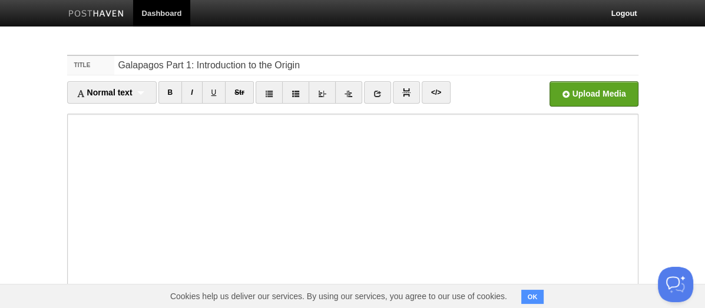
type input "Galapagos Part 1: Introduction to the Origin"
click at [605, 90] on input "file" at bounding box center [238, 97] width 892 height 60
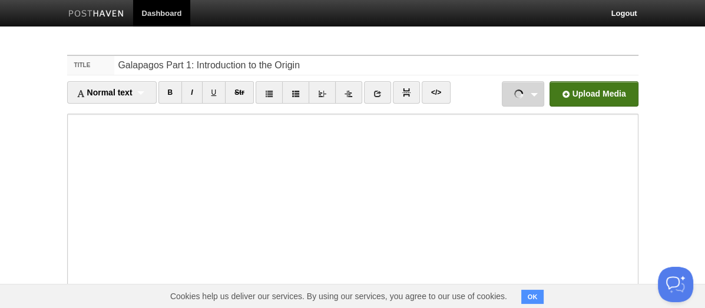
click at [535, 93] on link "20250802-7T3A9317.jpg 1.08 MB Cancel 20250803-7T3A9322.jpg 1.11 MB Cancel 20250…" at bounding box center [523, 93] width 42 height 25
click at [575, 97] on input "file" at bounding box center [238, 97] width 892 height 60
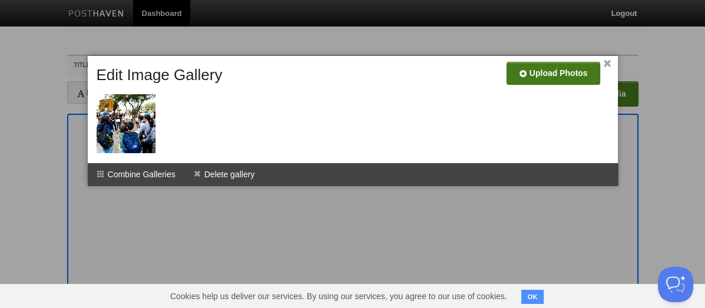
click at [551, 74] on input "file" at bounding box center [200, 78] width 892 height 60
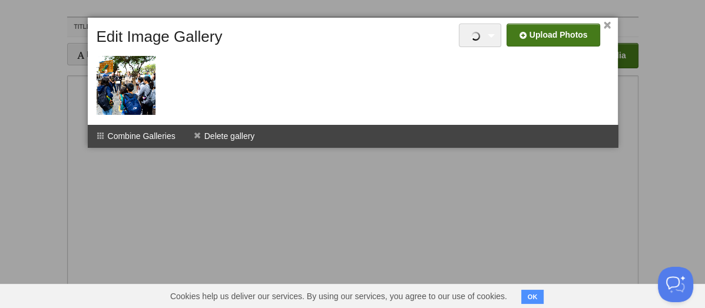
scroll to position [44, 0]
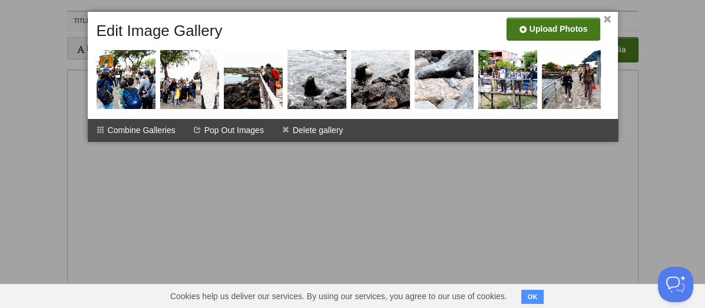
click at [606, 21] on link "×" at bounding box center [608, 19] width 8 height 6
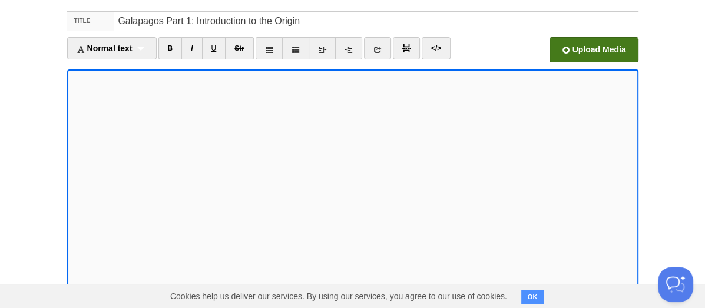
click at [607, 51] on input "file" at bounding box center [238, 53] width 892 height 60
click at [594, 49] on input "file" at bounding box center [238, 53] width 892 height 60
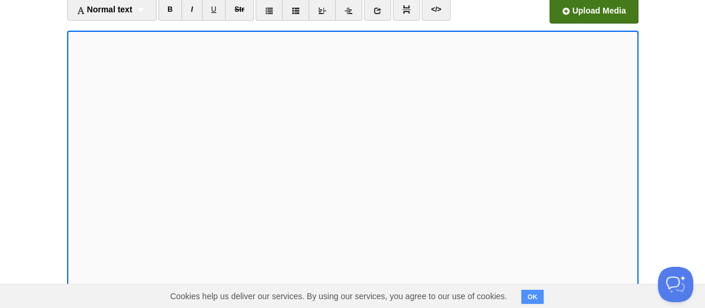
scroll to position [87, 0]
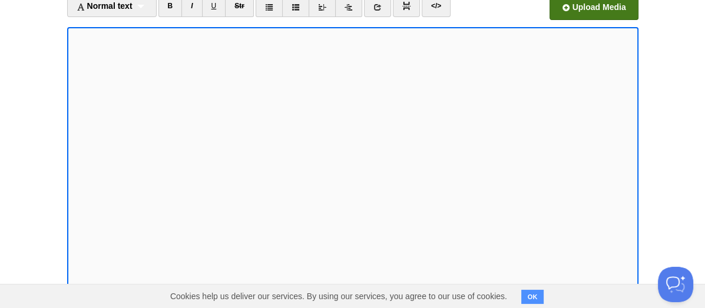
click at [597, 14] on input "file" at bounding box center [238, 11] width 892 height 60
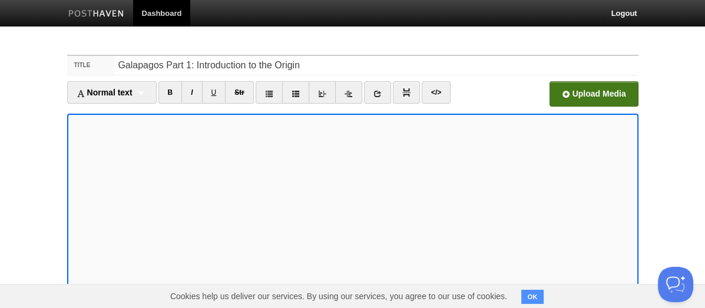
scroll to position [0, 0]
click at [584, 98] on input "file" at bounding box center [238, 97] width 892 height 60
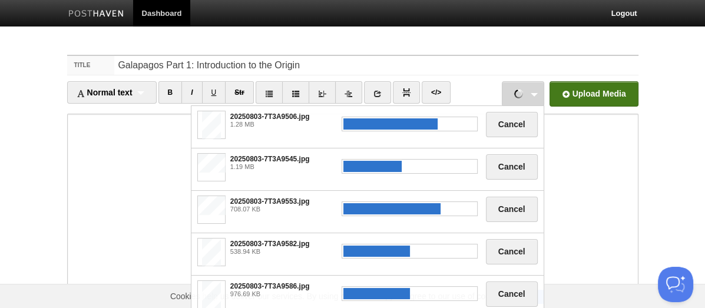
click at [532, 91] on link "20250803-7T3A9506.jpg 1.28 MB Cancel 20250803-7T3A9545.jpg 1.19 MB Cancel 20250…" at bounding box center [523, 93] width 42 height 25
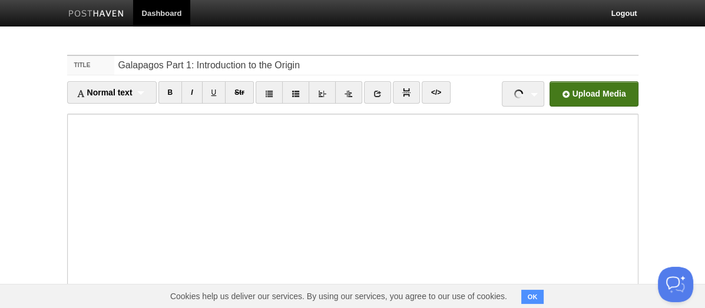
click at [608, 87] on input "file" at bounding box center [238, 97] width 892 height 60
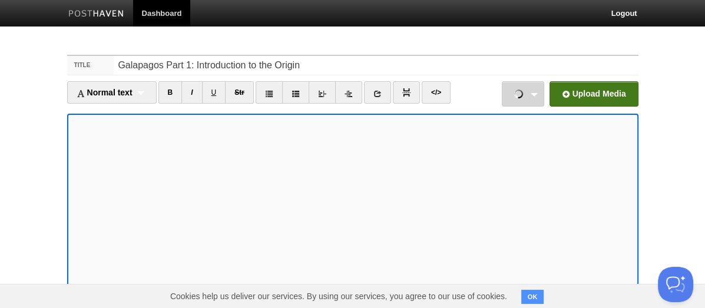
click at [535, 90] on link "20250803-7T3A9506.jpg 1.28 MB Cancel 20250803-7T3A9545.jpg 1.19 MB Cancel 20250…" at bounding box center [523, 93] width 42 height 25
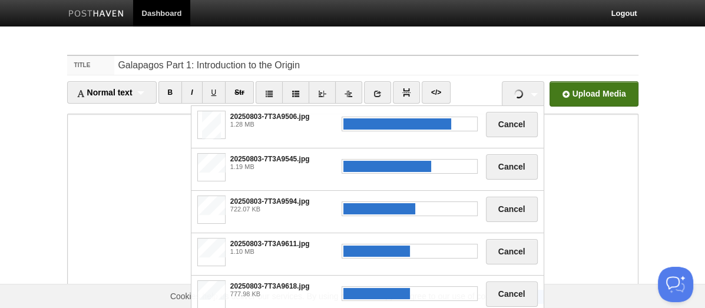
click at [672, 156] on body "Dashboard Logout Your Sites Happy Holidays [PERSON_NAME]'s Gap Year [PERSON_NAM…" at bounding box center [352, 249] width 705 height 498
click at [532, 94] on link "20250803-7T3A9506.jpg 1.28 MB Cancel 20250803-7T3A9545.jpg 1.19 MB Cancel 20250…" at bounding box center [523, 93] width 42 height 25
